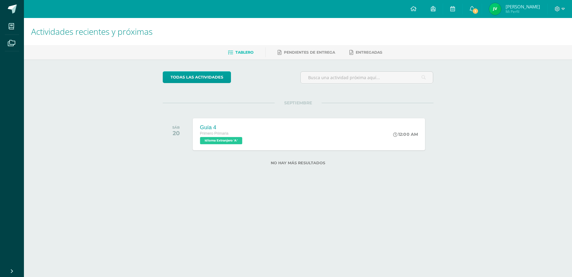
click at [269, 132] on div "Guía 4 Primero Primaria Idioma Extranjero 'A' 12:00 AM Guía 4 Idioma Extranjero…" at bounding box center [309, 134] width 233 height 32
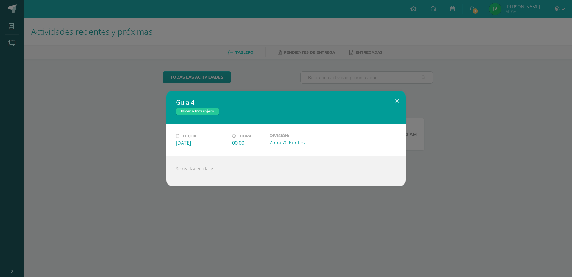
click at [400, 98] on button at bounding box center [397, 101] width 17 height 20
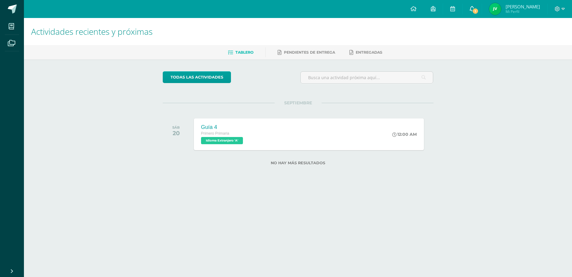
click at [479, 10] on span "1" at bounding box center [475, 11] width 7 height 7
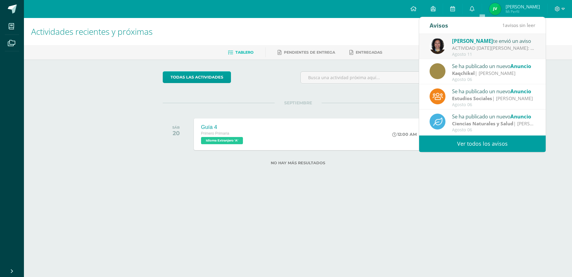
click at [487, 141] on link "Ver todos los avisos" at bounding box center [482, 143] width 127 height 16
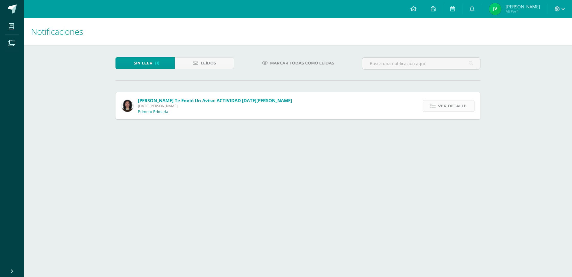
click at [454, 104] on span "Ver detalle" at bounding box center [452, 105] width 29 height 11
